Goal: Navigation & Orientation: Find specific page/section

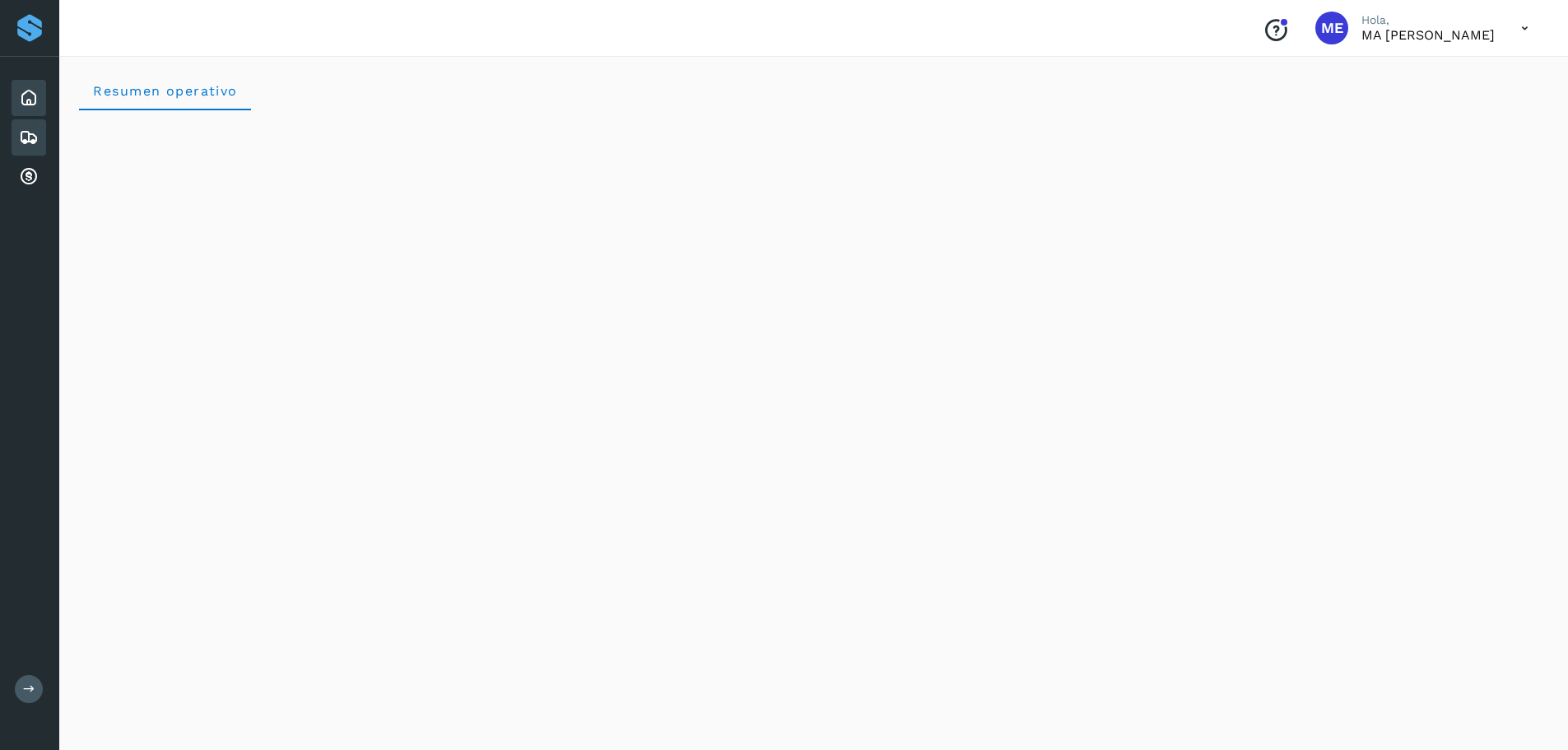
click at [28, 136] on icon at bounding box center [29, 137] width 20 height 20
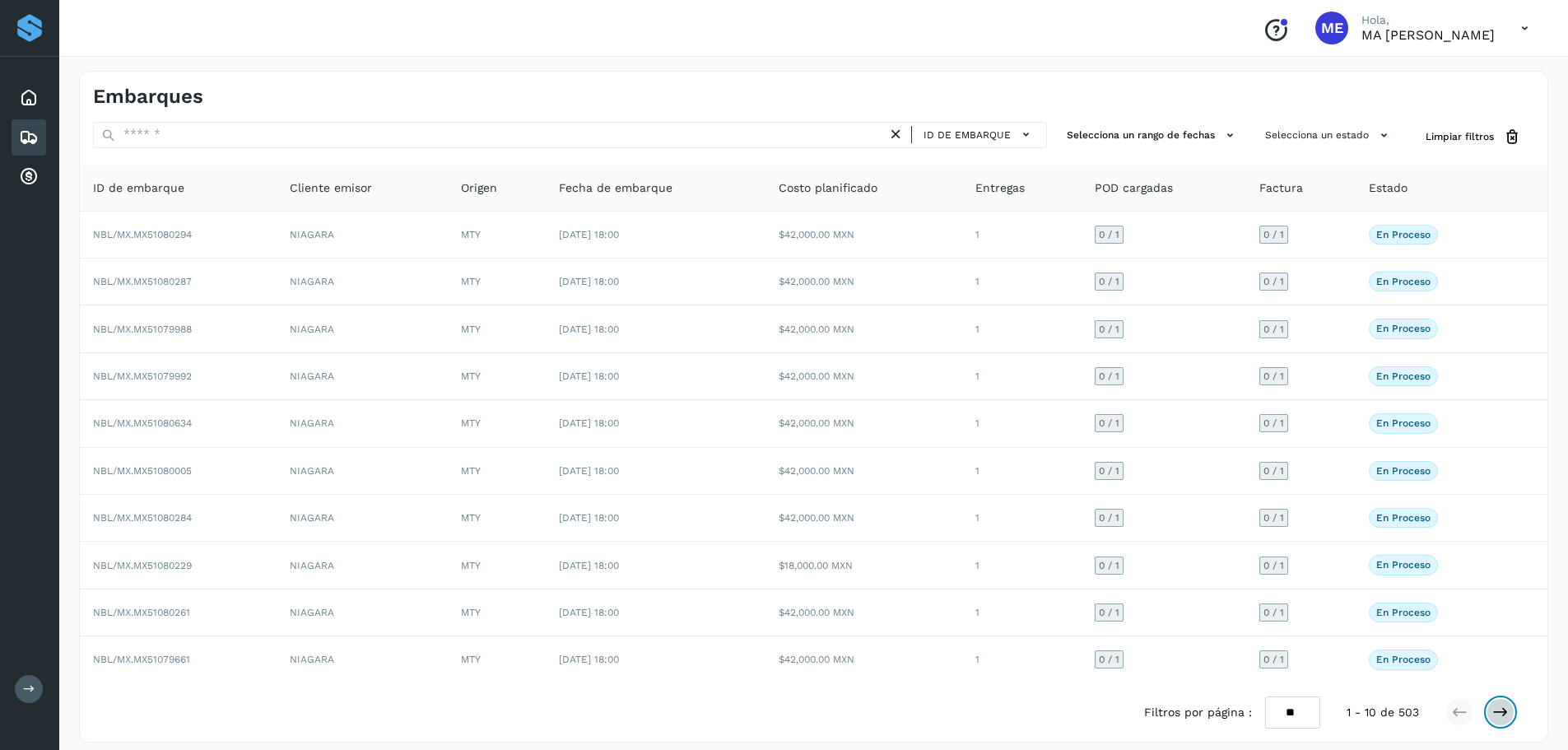
click at [787, 713] on icon at bounding box center [1501, 712] width 17 height 17
click at [787, 712] on icon at bounding box center [1460, 712] width 17 height 17
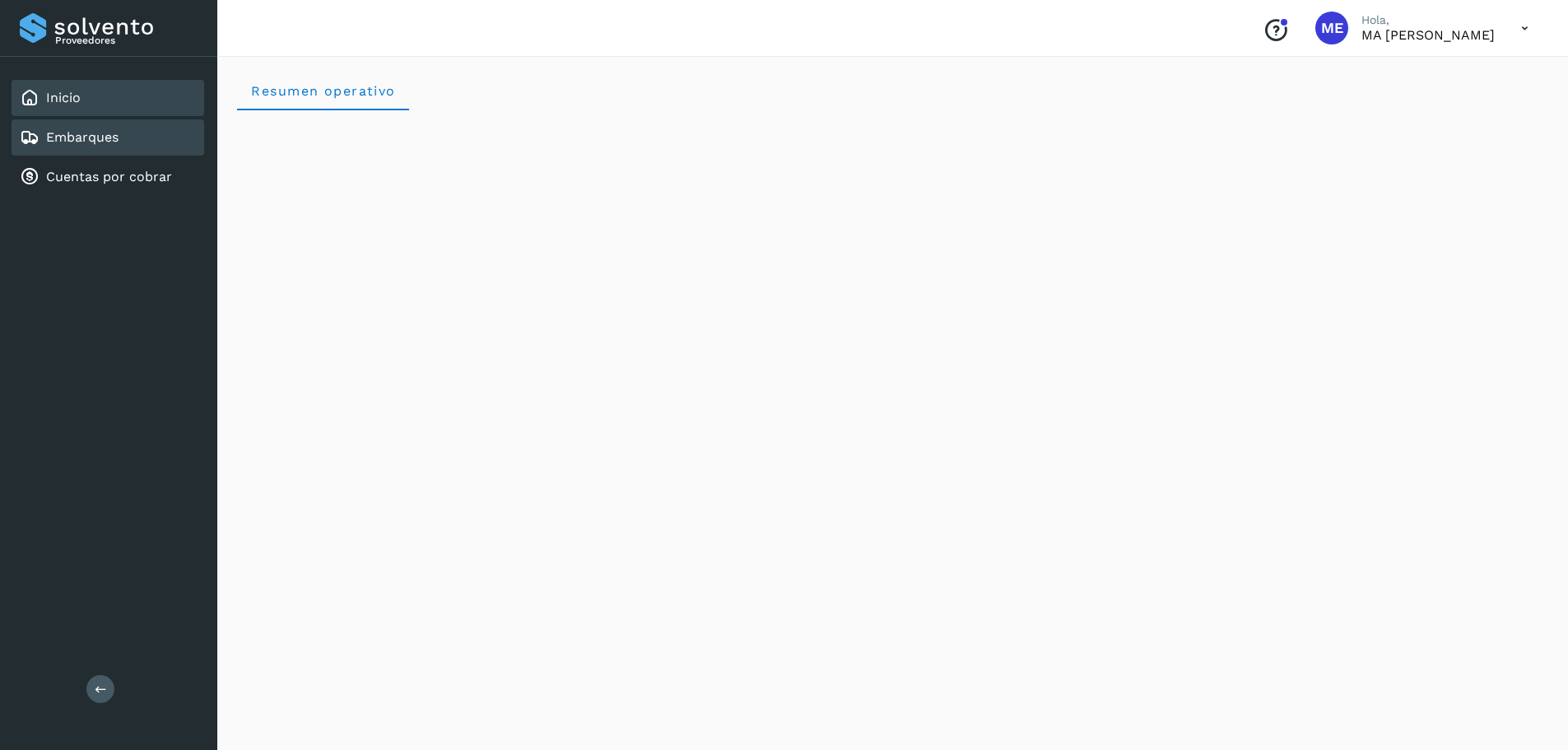
click at [69, 144] on link "Embarques" at bounding box center [83, 137] width 73 height 16
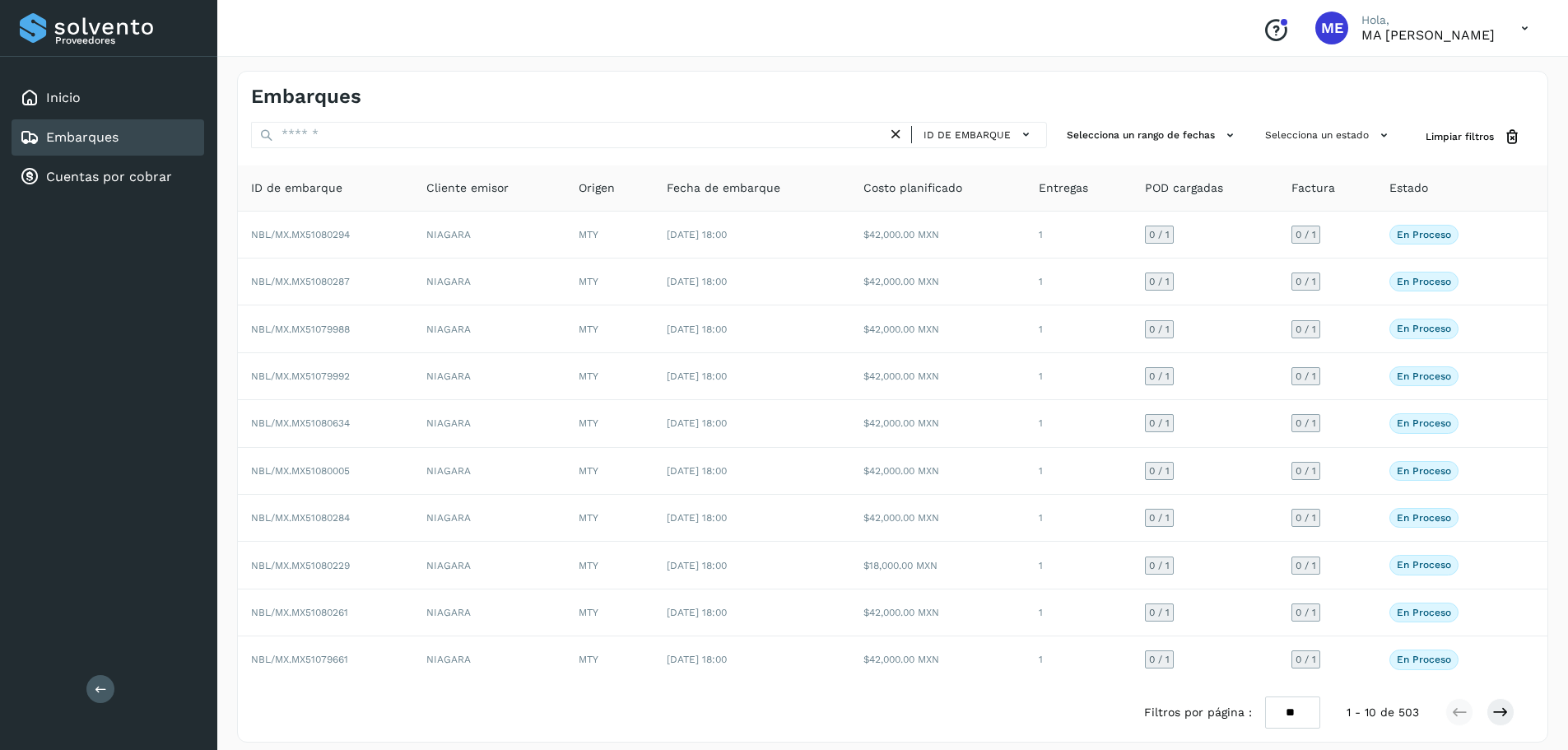
click at [1534, 30] on icon at bounding box center [1525, 29] width 34 height 34
click at [1429, 78] on div "Cerrar sesión" at bounding box center [1443, 74] width 196 height 32
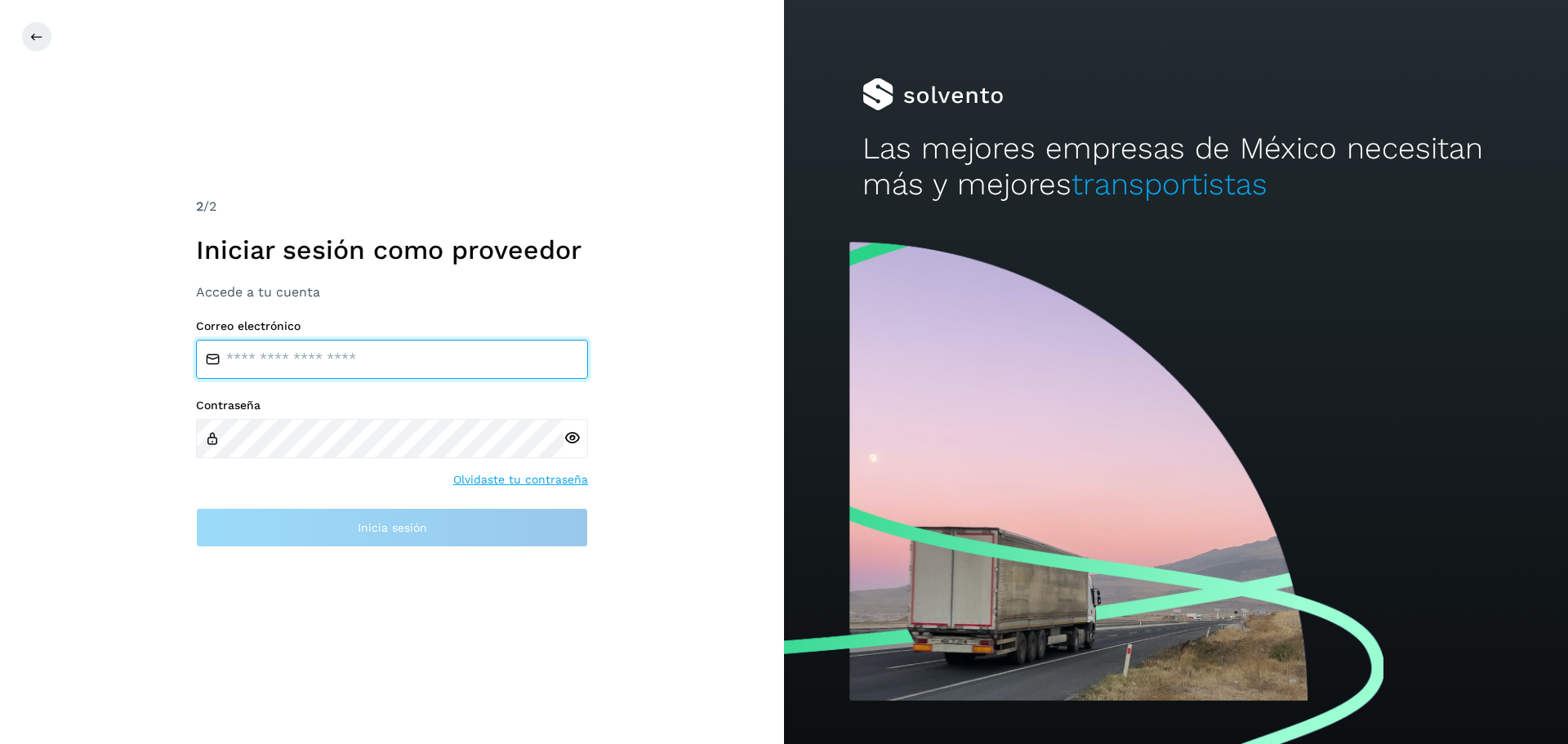
type input "**********"
